Goal: Task Accomplishment & Management: Manage account settings

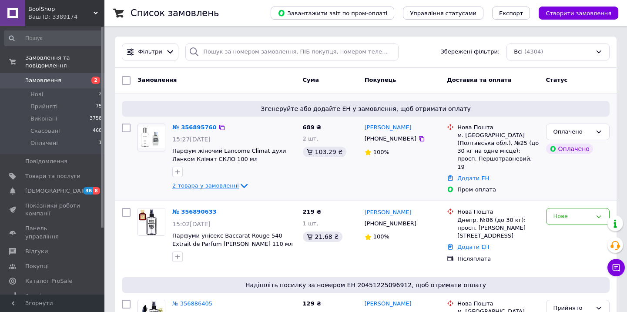
click at [239, 187] on icon at bounding box center [244, 186] width 10 height 10
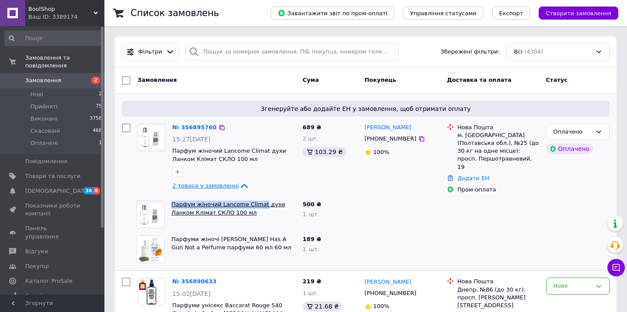
drag, startPoint x: 219, startPoint y: 195, endPoint x: 261, endPoint y: 202, distance: 42.8
click at [261, 202] on div "Парфум жіночий Lancome Climat духи Ланком Клімат СКЛО 100 мл" at bounding box center [233, 214] width 131 height 35
copy link "Парфум жіночий Lancome Climat"
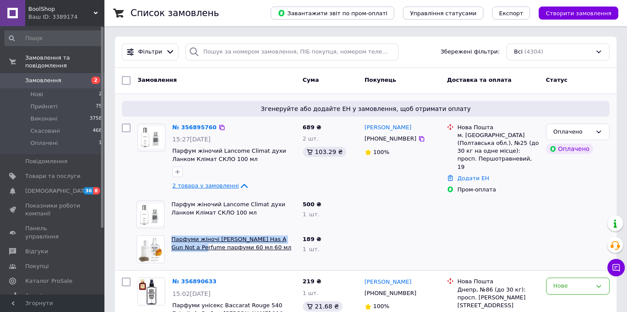
drag, startPoint x: 219, startPoint y: 231, endPoint x: 194, endPoint y: 247, distance: 29.6
click at [194, 247] on div "Парфуми жіночі [PERSON_NAME] Has A Gun Not a Perfume парфуми 60 мл 60 мл ПІДВІЧ…" at bounding box center [233, 249] width 131 height 35
copy link "[PERSON_NAME] жіночі [PERSON_NAME] Has A Gun Not a Perfume"
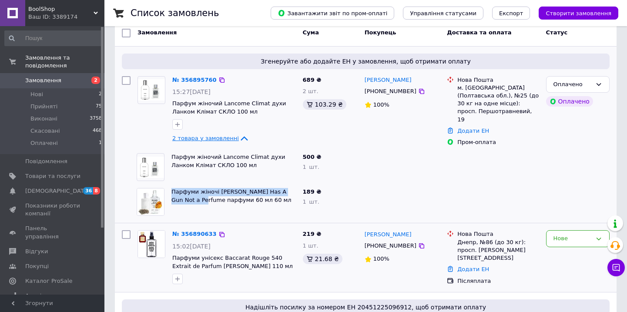
scroll to position [50, 0]
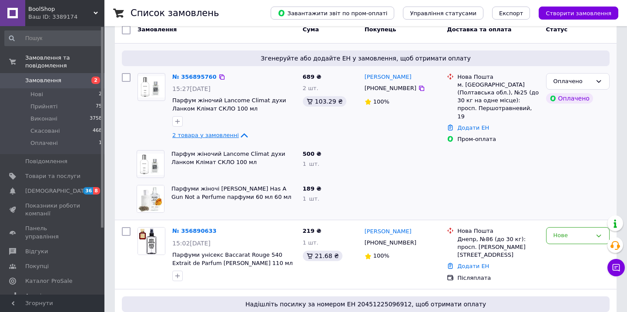
click at [230, 130] on div "2 товара у замовленні" at bounding box center [234, 135] width 124 height 10
click at [230, 132] on span "2 товара у замовленні" at bounding box center [205, 135] width 67 height 7
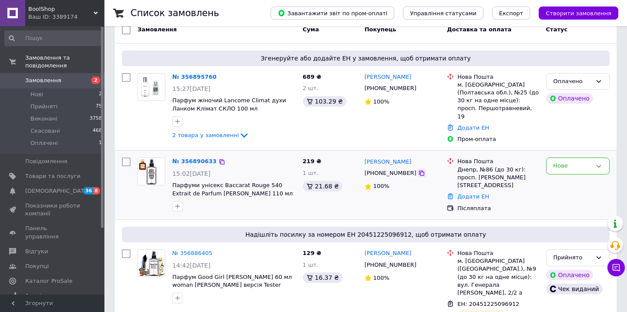
click at [418, 170] on icon at bounding box center [421, 173] width 7 height 7
click at [419, 173] on icon at bounding box center [421, 173] width 5 height 5
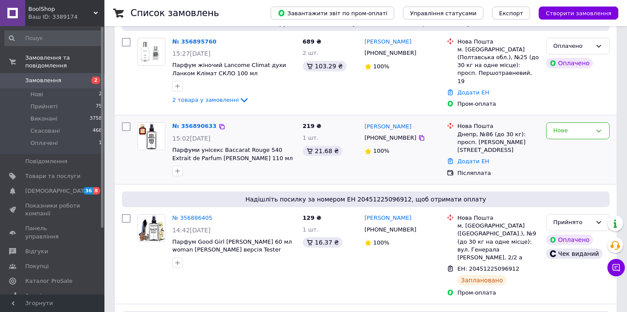
scroll to position [61, 0]
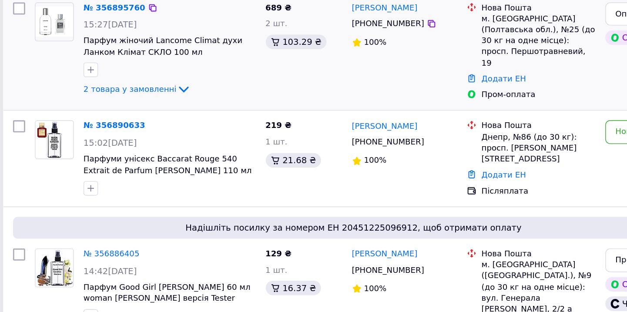
click at [447, 60] on li "Нова Пошта м. [GEOGRAPHIC_DATA] (Полтавська обл.), №25 (до 30 кг на одне місце)…" at bounding box center [493, 85] width 92 height 51
click at [172, 147] on link "№ 356890633" at bounding box center [194, 150] width 44 height 7
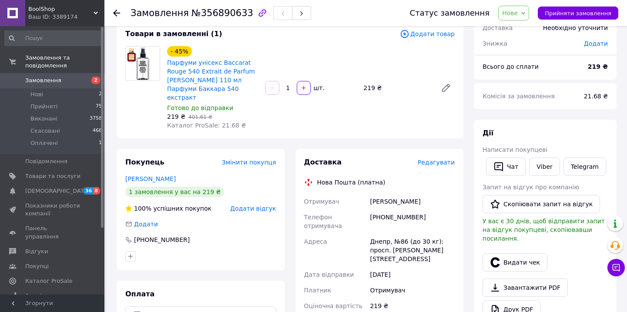
scroll to position [37, 0]
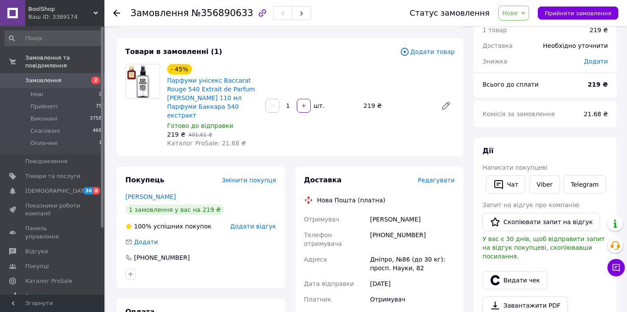
click at [518, 10] on span "Нове" at bounding box center [510, 13] width 16 height 7
click at [522, 25] on li "Прийнято" at bounding box center [519, 30] width 40 height 13
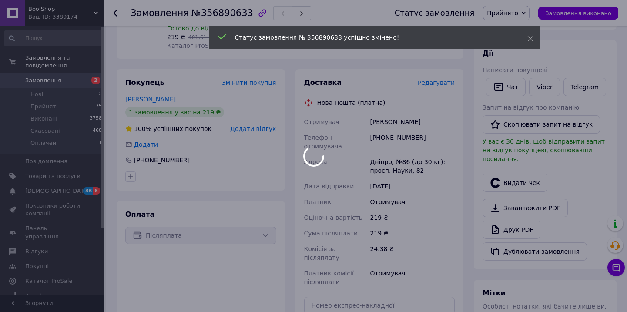
scroll to position [158, 0]
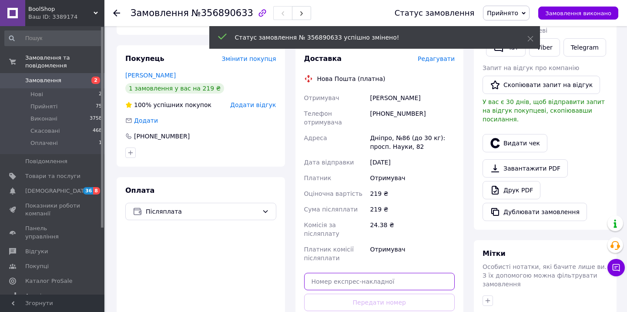
click at [337, 273] on input "text" at bounding box center [379, 281] width 151 height 17
paste input "20451225188588"
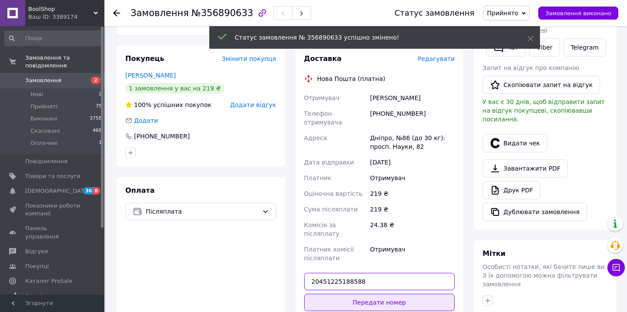
type input "20451225188588"
click at [337, 294] on button "Передати номер" at bounding box center [379, 302] width 151 height 17
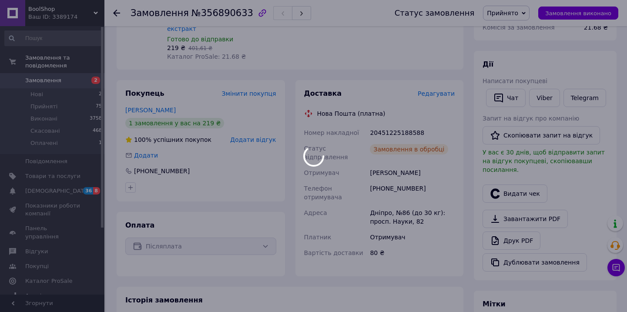
scroll to position [126, 0]
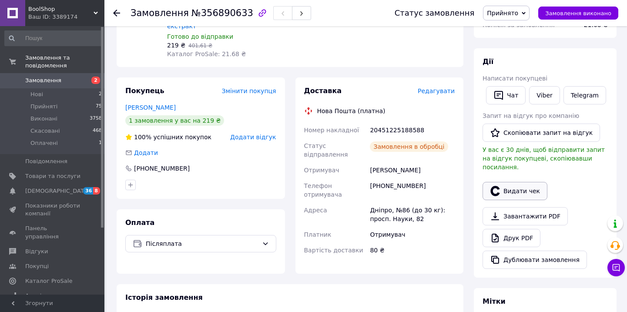
click at [494, 186] on icon "button" at bounding box center [495, 191] width 10 height 10
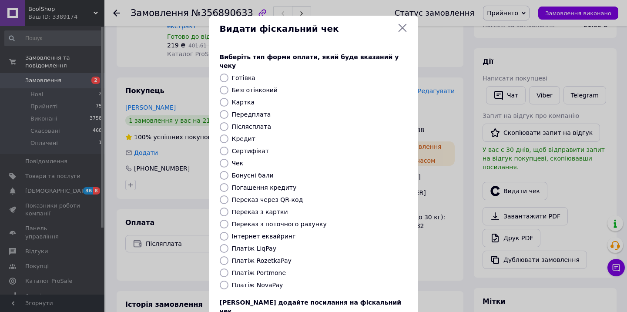
click at [253, 281] on label "Платіж NovaPay" at bounding box center [257, 284] width 51 height 7
click at [228, 281] on input "Платіж NovaPay" at bounding box center [224, 285] width 9 height 9
radio input "true"
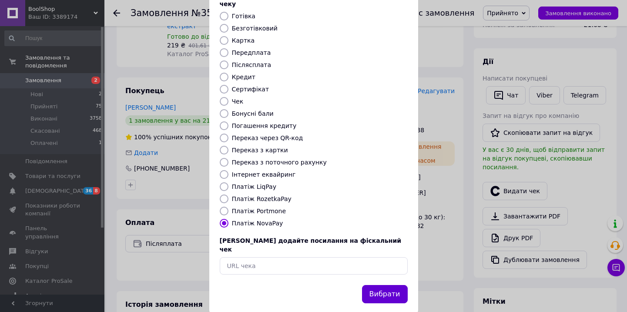
scroll to position [61, 0]
click at [380, 285] on button "Вибрати" at bounding box center [385, 294] width 46 height 19
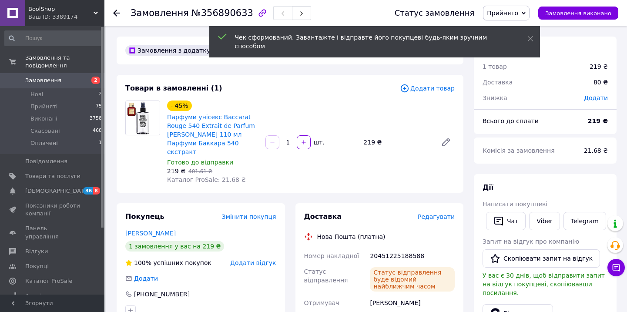
scroll to position [0, 0]
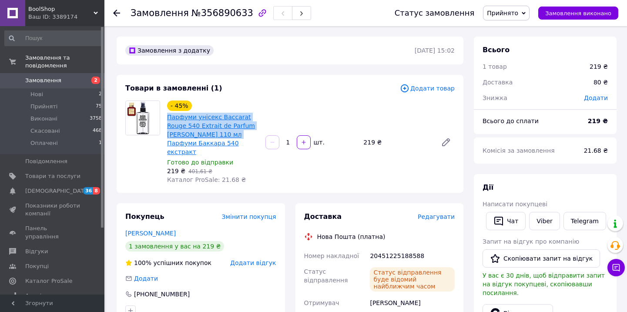
drag, startPoint x: 218, startPoint y: 107, endPoint x: 230, endPoint y: 134, distance: 28.8
click at [230, 134] on div "- 45% Парфуми унісекс Baccarat Rouge 540 Extrait de Parfum [PERSON_NAME] 110 мл…" at bounding box center [212, 128] width 93 height 57
copy link "Парфуми унісекс Baccarat Rouge 540 Extrait de Parfum [PERSON_NAME] 110 мл"
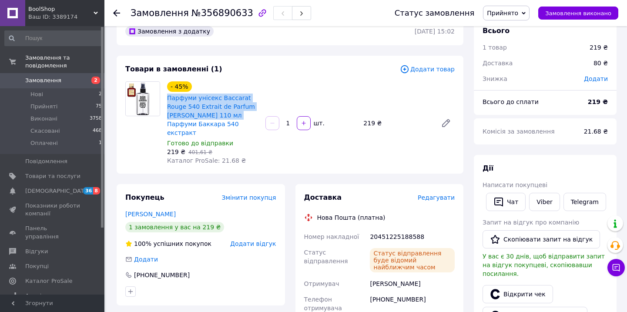
scroll to position [19, 0]
click at [86, 83] on span "2" at bounding box center [92, 81] width 24 height 8
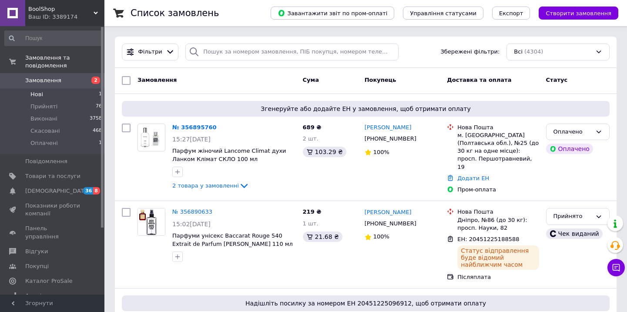
click at [75, 93] on li "Нові 1" at bounding box center [53, 94] width 107 height 12
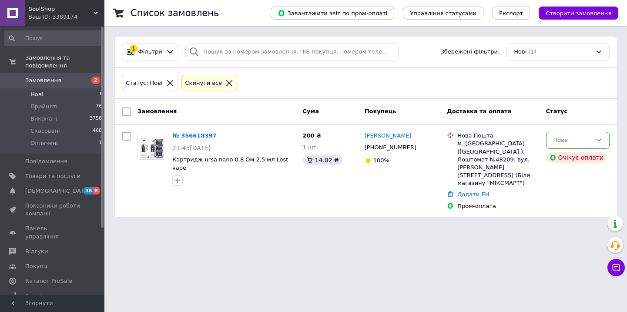
click at [77, 83] on span "Замовлення" at bounding box center [52, 81] width 55 height 8
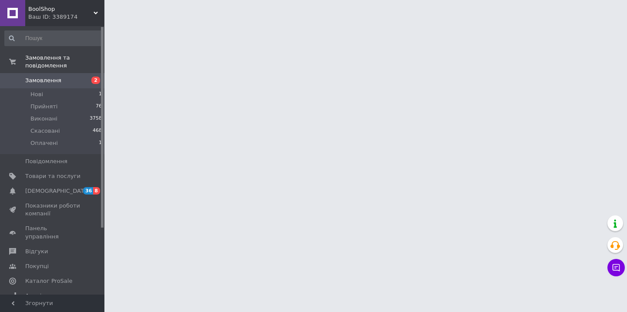
click at [565, 0] on div at bounding box center [313, 11] width 627 height 22
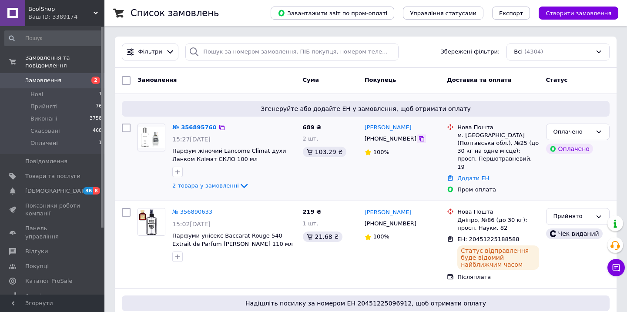
click at [419, 141] on icon at bounding box center [421, 138] width 5 height 5
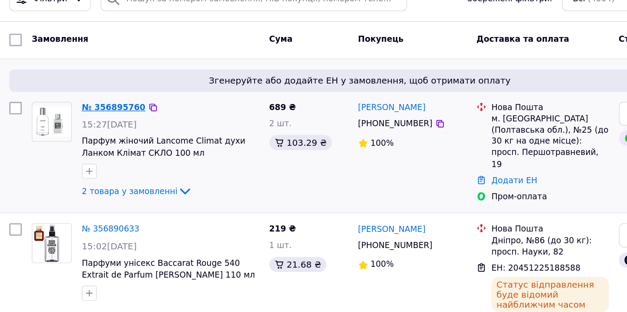
click at [172, 124] on link "№ 356895760" at bounding box center [194, 127] width 44 height 7
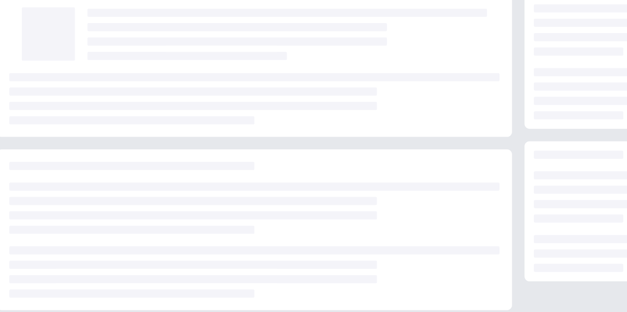
scroll to position [20, 0]
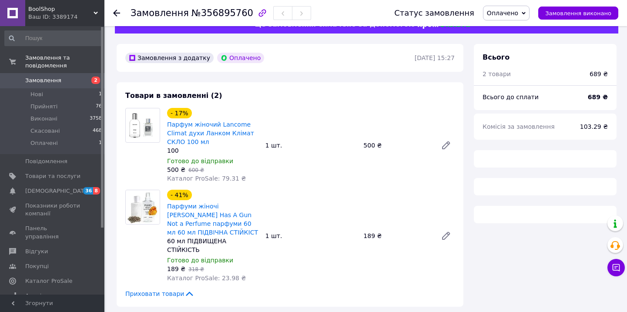
click at [513, 7] on span "Оплачено" at bounding box center [506, 13] width 47 height 15
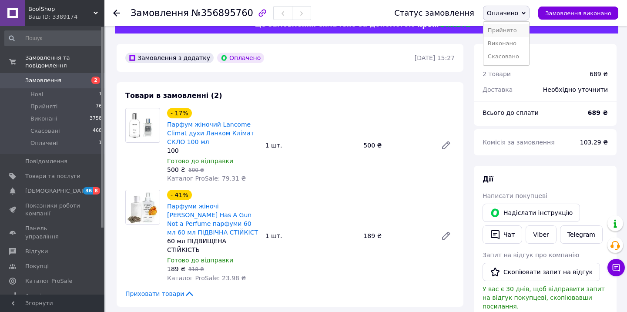
click at [513, 24] on li "Прийнято" at bounding box center [506, 30] width 46 height 13
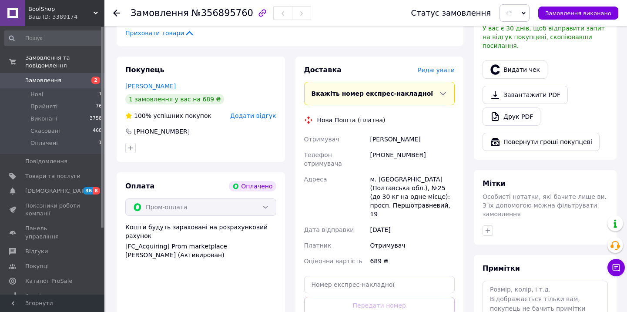
scroll to position [404, 0]
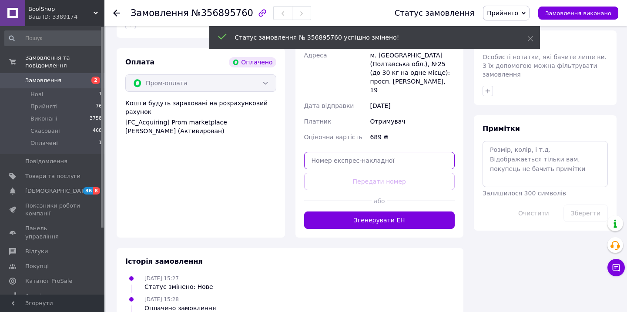
click at [396, 152] on input "text" at bounding box center [379, 160] width 151 height 17
paste input "20451225192422"
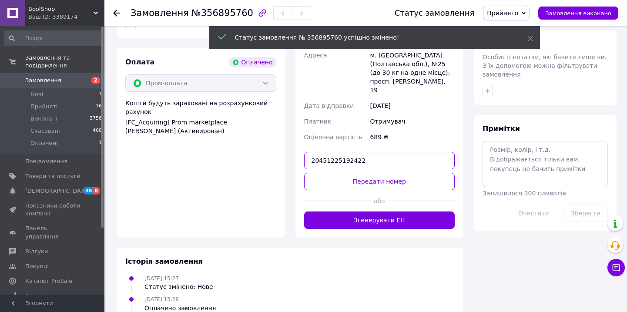
type input "20451225192422"
click at [387, 190] on div at bounding box center [421, 200] width 68 height 21
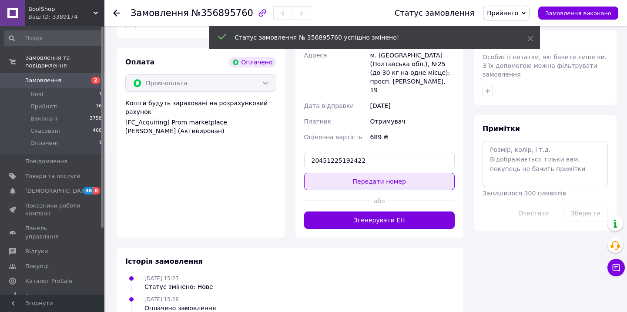
click at [390, 173] on button "Передати номер" at bounding box center [379, 181] width 151 height 17
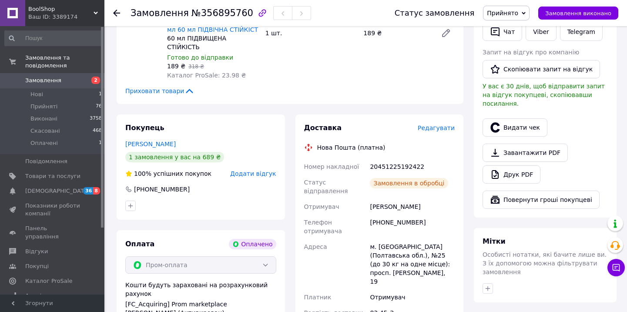
scroll to position [222, 0]
click at [523, 117] on div "Видати чек" at bounding box center [545, 128] width 129 height 22
click at [522, 119] on button "Видати чек" at bounding box center [514, 128] width 65 height 18
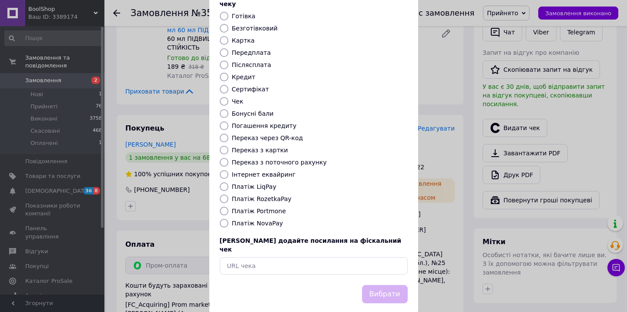
scroll to position [61, 0]
click at [275, 196] on label "Платіж RozetkaPay" at bounding box center [262, 199] width 60 height 7
click at [228, 195] on input "Платіж RozetkaPay" at bounding box center [224, 199] width 9 height 9
radio input "true"
click at [382, 285] on button "Вибрати" at bounding box center [385, 294] width 46 height 19
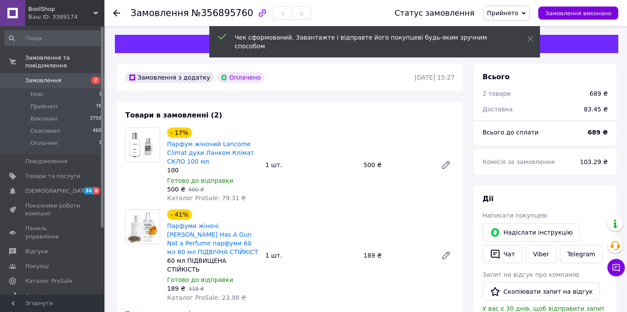
scroll to position [0, 0]
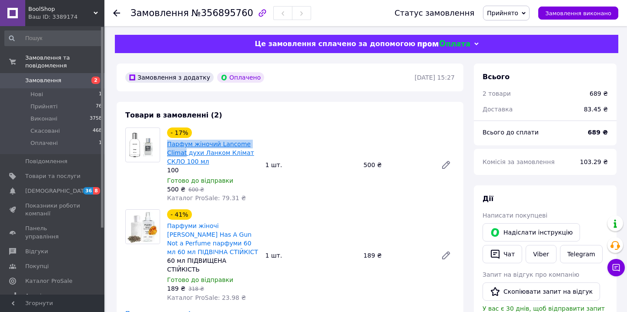
drag, startPoint x: 218, startPoint y: 137, endPoint x: 185, endPoint y: 154, distance: 38.0
click at [185, 154] on div "- 17% Парфум жіночий Lancome Climat духи Ланком Клімат СКЛО 100 мл" at bounding box center [212, 147] width 93 height 40
copy link "Парфум жіночий Lancome Climat"
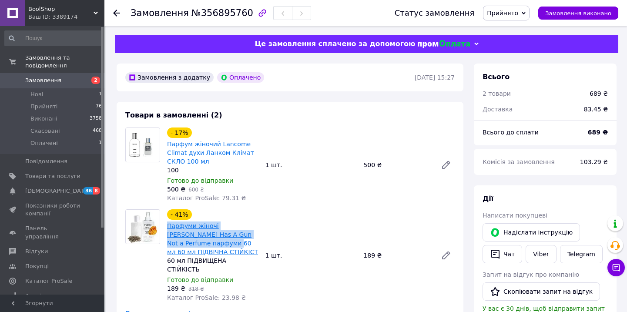
drag, startPoint x: 216, startPoint y: 218, endPoint x: 175, endPoint y: 246, distance: 49.8
click at [175, 246] on div "- 41% Парфуми жіночі [PERSON_NAME] Has A Gun Not a Perfume парфуми 60 мл 60 мл …" at bounding box center [212, 232] width 93 height 49
copy link "[PERSON_NAME] жіночі [PERSON_NAME] Has A Gun Not a Perfume парфуми 60 мл"
